Goal: Task Accomplishment & Management: Complete application form

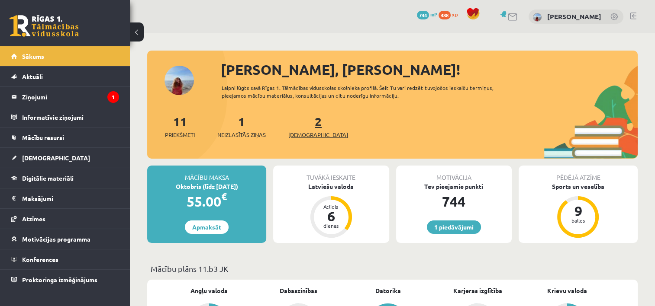
click at [304, 119] on link "2 Ieskaites" at bounding box center [318, 127] width 60 height 26
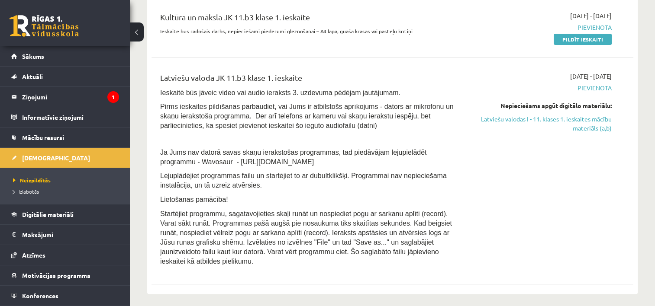
scroll to position [234, 0]
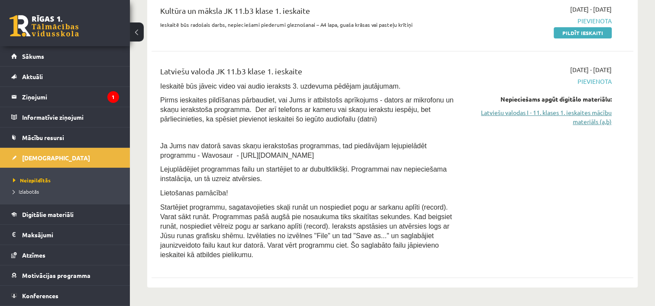
click at [596, 113] on link "Latviešu valodas I - 11. klases 1. ieskaites mācību materiāls (a,b)" at bounding box center [541, 117] width 142 height 18
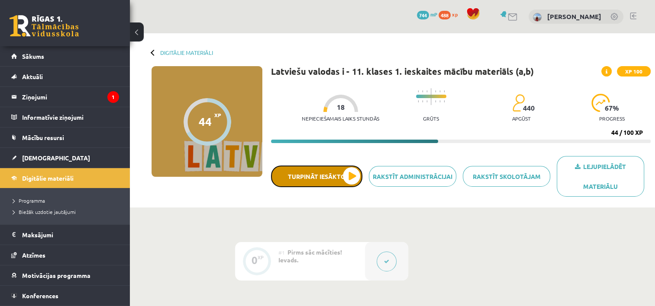
click at [352, 180] on button "Turpināt iesākto" at bounding box center [316, 177] width 91 height 22
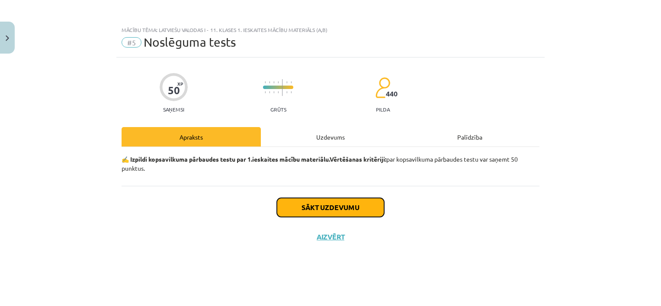
click at [352, 210] on button "Sākt uzdevumu" at bounding box center [330, 207] width 107 height 19
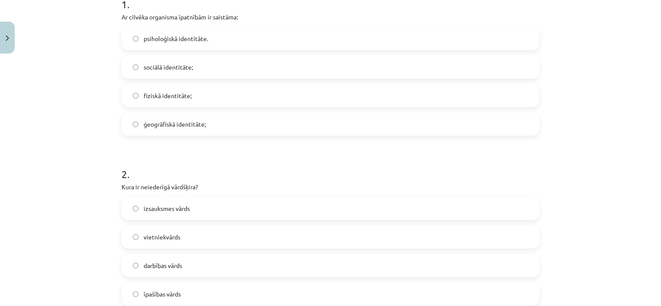
scroll to position [183, 0]
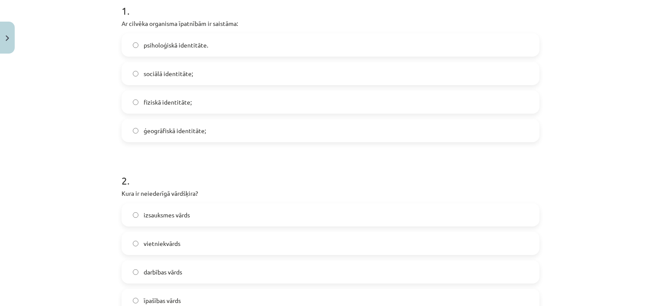
click at [285, 100] on label "fiziskā identitāte;" at bounding box center [330, 102] width 416 height 22
click at [203, 219] on label "izsauksmes vārds" at bounding box center [330, 215] width 416 height 22
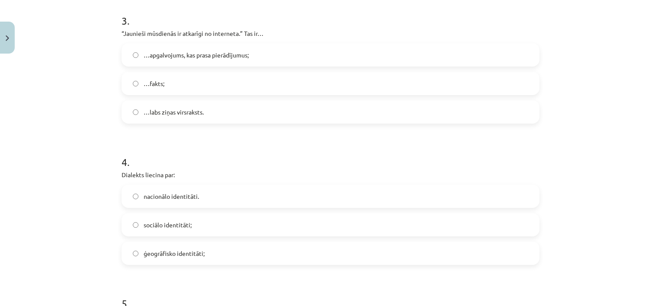
scroll to position [519, 0]
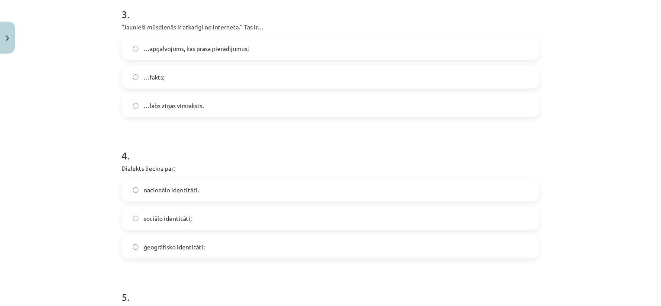
click at [254, 39] on label "…apgalvojums, kas prasa pierādījumus;" at bounding box center [330, 49] width 416 height 22
click at [167, 243] on span "ģeogrāfisko identitāti;" at bounding box center [174, 247] width 61 height 9
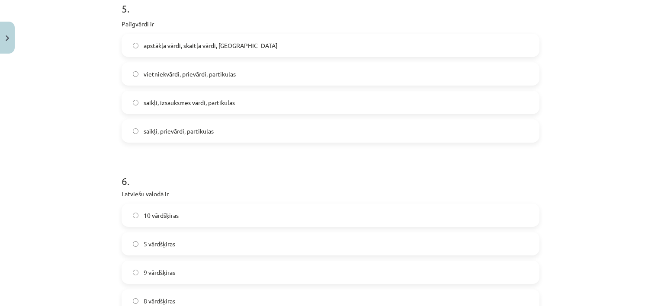
scroll to position [810, 0]
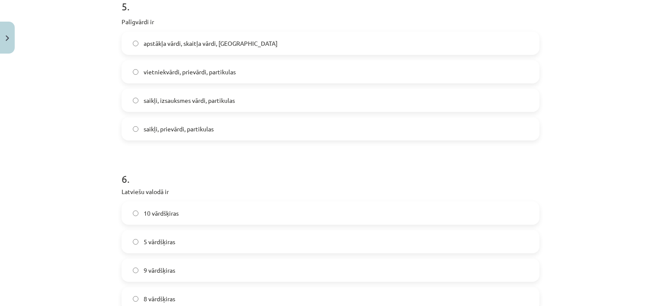
click at [223, 100] on span "saikļi, izsauksmes vārdi, partikulas" at bounding box center [189, 100] width 91 height 9
click at [209, 137] on label "saikļi, prievārdi, partikulas" at bounding box center [330, 129] width 416 height 22
click at [137, 264] on label "9 vārdšķiras" at bounding box center [330, 271] width 416 height 22
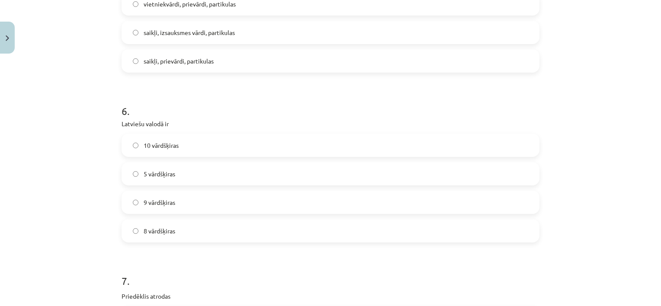
scroll to position [880, 0]
click at [481, 149] on label "10 vārdšķiras" at bounding box center [330, 143] width 416 height 22
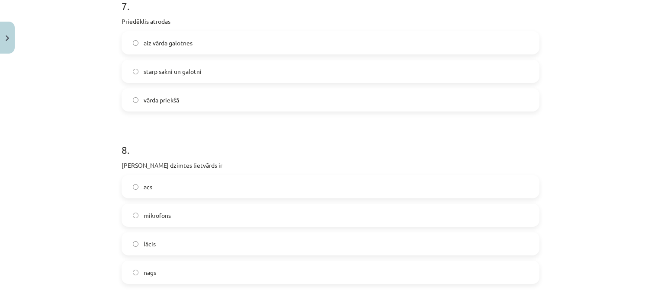
scroll to position [1151, 0]
click at [339, 102] on label "vārda priekšā" at bounding box center [330, 102] width 416 height 22
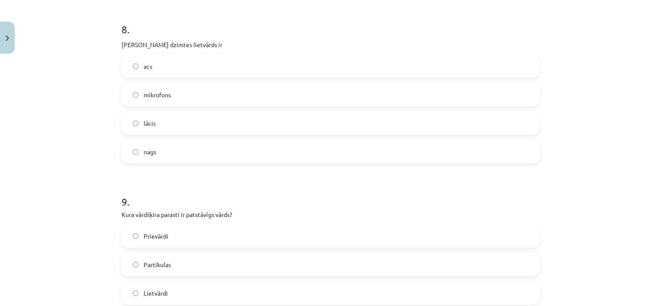
scroll to position [1288, 0]
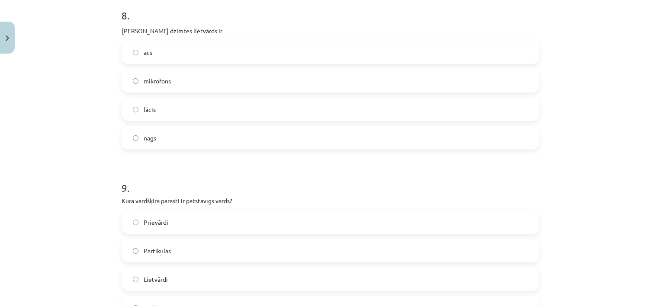
click at [335, 54] on label "acs" at bounding box center [330, 53] width 416 height 22
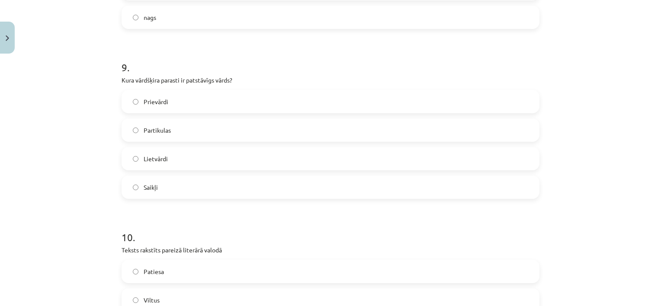
scroll to position [1415, 0]
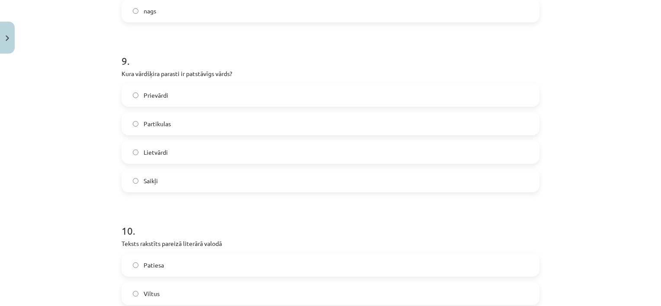
click at [386, 146] on label "Lietvārdi" at bounding box center [330, 153] width 416 height 22
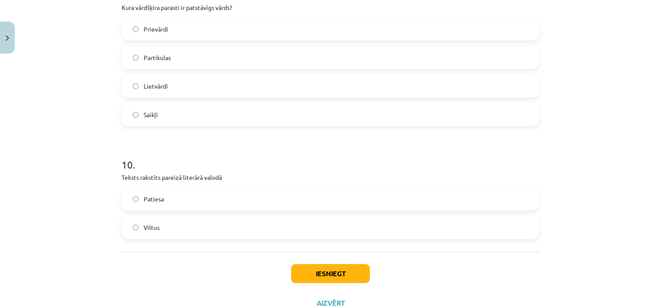
scroll to position [1514, 0]
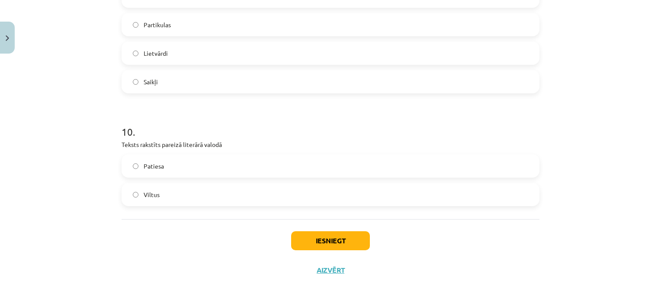
click at [390, 163] on label "Patiesa" at bounding box center [330, 166] width 416 height 22
click at [320, 248] on button "Iesniegt" at bounding box center [330, 241] width 79 height 19
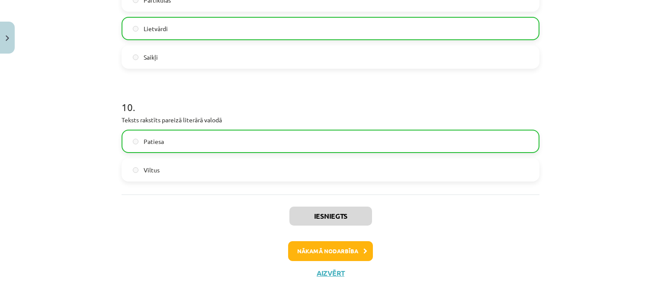
scroll to position [1541, 0]
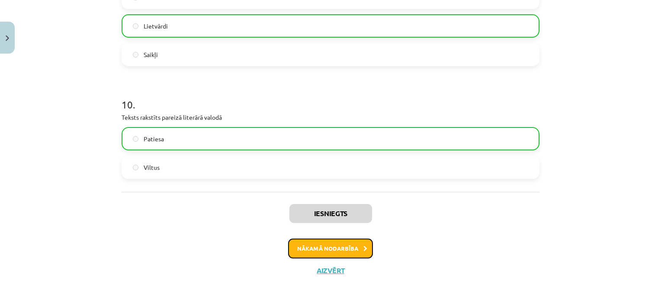
click at [337, 253] on button "Nākamā nodarbība" at bounding box center [330, 249] width 85 height 20
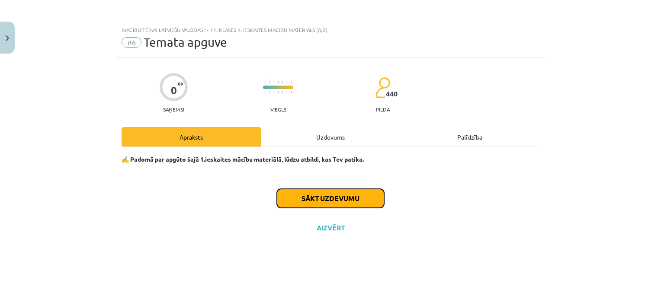
click at [327, 206] on button "Sākt uzdevumu" at bounding box center [330, 198] width 107 height 19
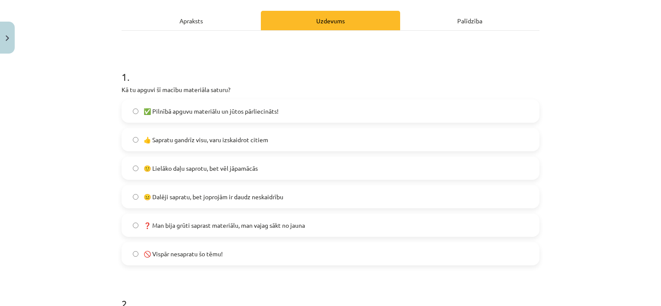
scroll to position [138, 0]
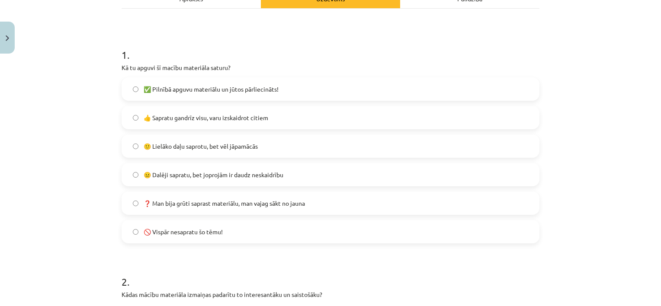
click at [248, 141] on label "🙂 Lielāko daļu saprotu, bet vēl jāpamācās" at bounding box center [330, 146] width 416 height 22
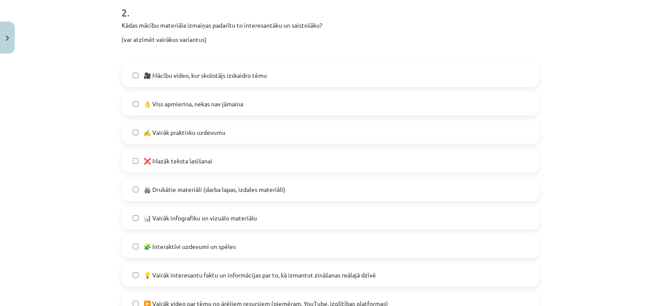
scroll to position [415, 0]
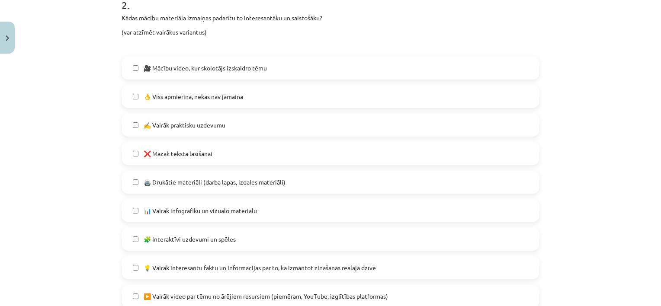
click at [239, 103] on label "👌 Viss apmierina, nekas nav jāmaina" at bounding box center [330, 97] width 416 height 22
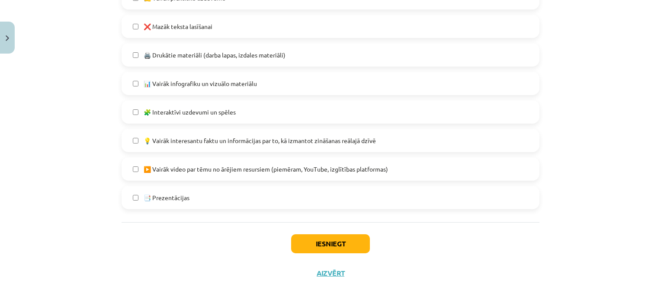
scroll to position [546, 0]
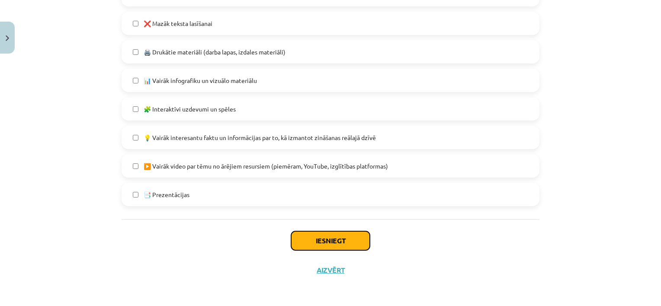
click at [358, 241] on button "Iesniegt" at bounding box center [330, 241] width 79 height 19
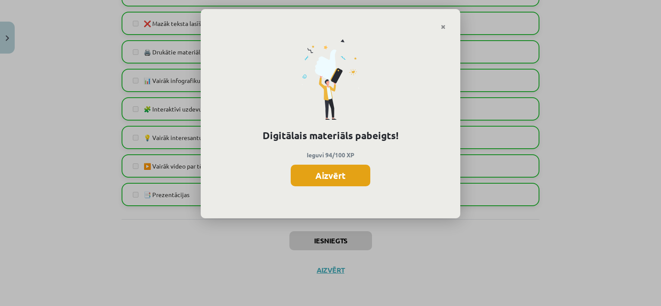
click at [334, 178] on button "Aizvērt" at bounding box center [331, 176] width 80 height 22
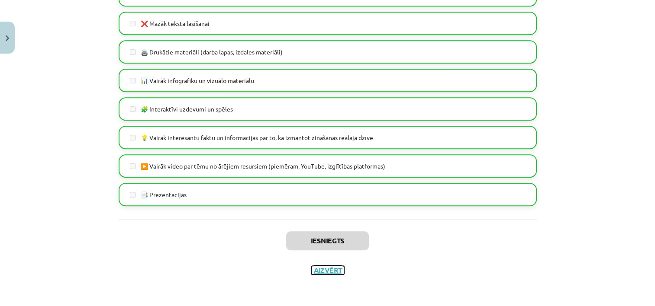
click at [323, 270] on button "Aizvērt" at bounding box center [327, 270] width 33 height 9
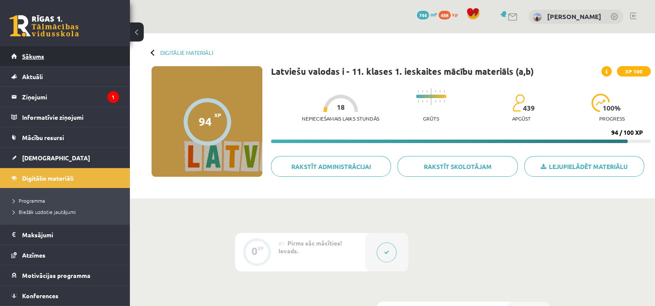
click at [104, 57] on link "Sākums" at bounding box center [65, 56] width 108 height 20
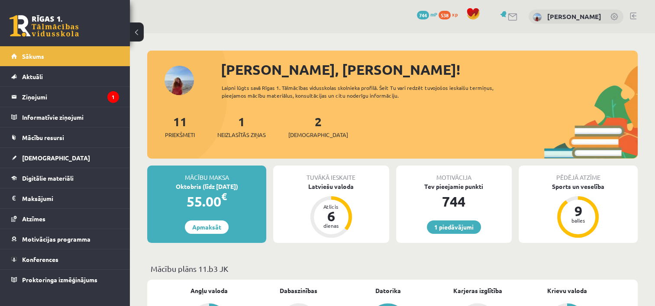
click at [298, 119] on div "2 Ieskaites" at bounding box center [318, 126] width 60 height 27
click at [310, 123] on div "2 Ieskaites" at bounding box center [318, 126] width 60 height 27
click at [304, 123] on link "2 Ieskaites" at bounding box center [318, 127] width 60 height 26
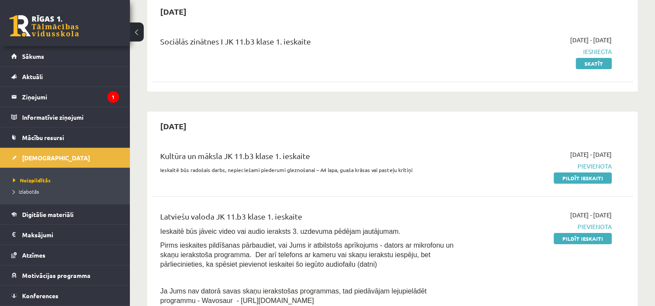
scroll to position [107, 0]
